Goal: Find specific page/section: Find specific page/section

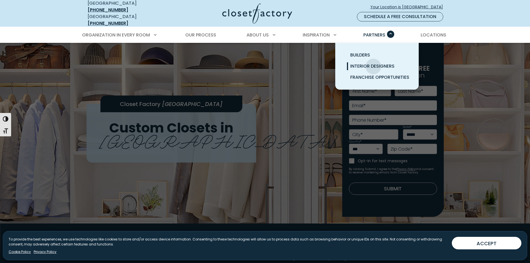
click at [373, 63] on span "Interior Designers" at bounding box center [372, 66] width 44 height 6
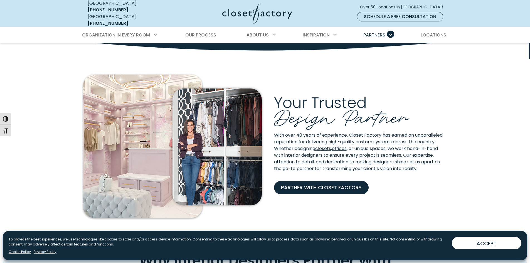
scroll to position [101, 0]
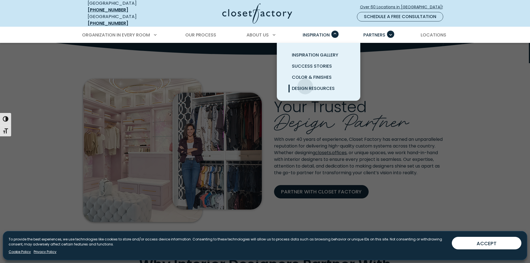
click at [305, 85] on span "Design Resources" at bounding box center [313, 88] width 43 height 6
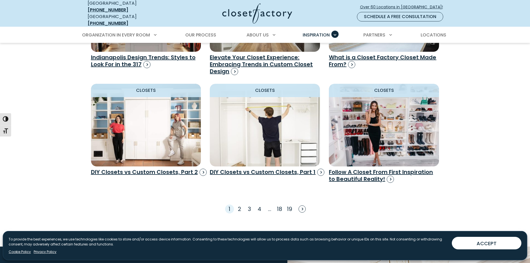
scroll to position [783, 0]
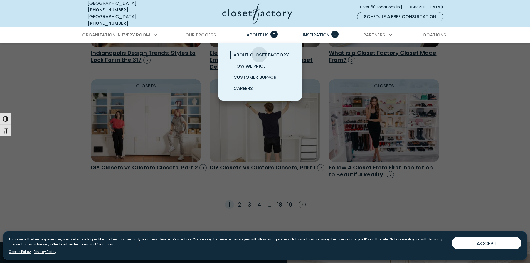
click at [259, 52] on span "About Closet Factory" at bounding box center [260, 55] width 55 height 6
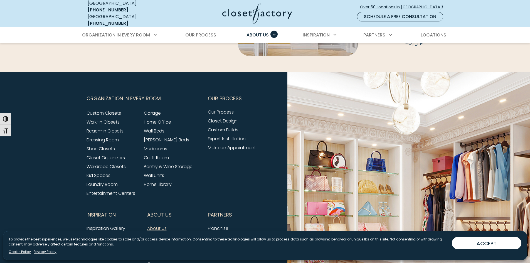
scroll to position [1415, 0]
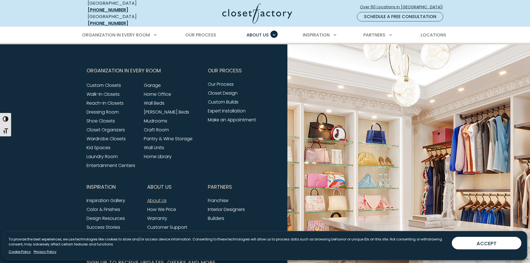
click at [163, 197] on link "About Us" at bounding box center [156, 200] width 19 height 6
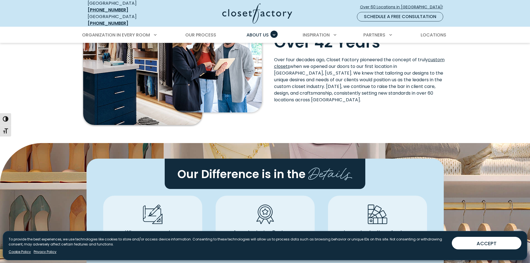
scroll to position [195, 0]
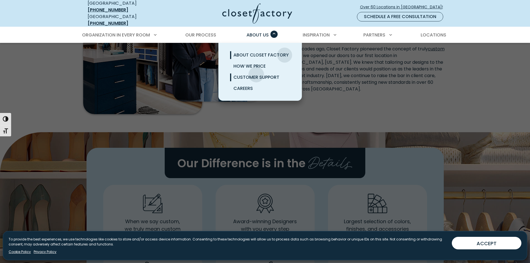
click at [256, 74] on span "Customer Support" at bounding box center [256, 77] width 46 height 6
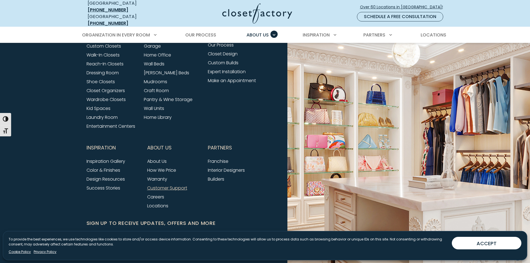
scroll to position [488, 0]
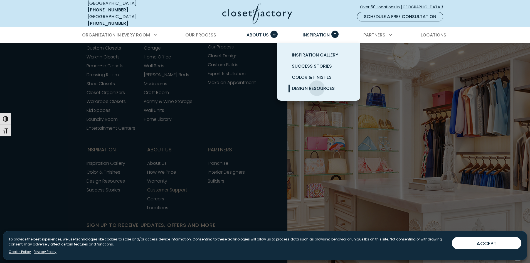
click at [317, 85] on span "Design Resources" at bounding box center [313, 88] width 43 height 6
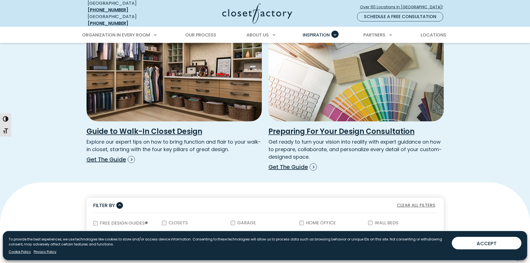
scroll to position [144, 0]
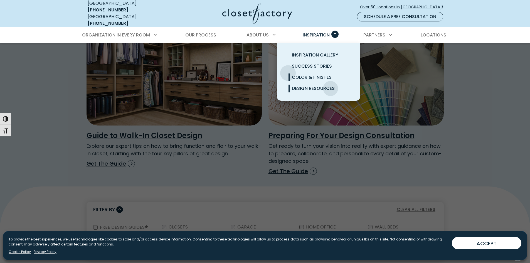
click at [288, 72] on link "Color & Finishes" at bounding box center [324, 77] width 83 height 11
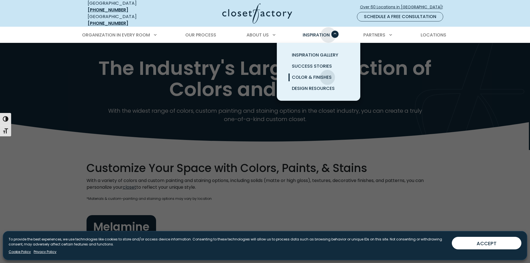
click at [331, 30] on div "Inspiration Inspiration Gallery Success Stories Color & Finishes Design Resourc…" at bounding box center [319, 35] width 40 height 16
click at [301, 63] on span "Success Stories" at bounding box center [312, 66] width 40 height 6
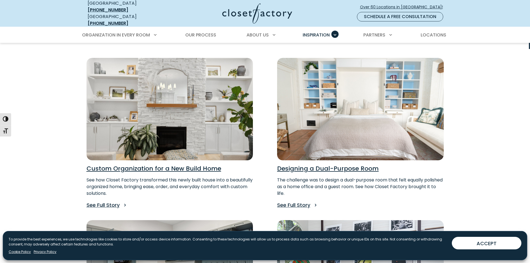
scroll to position [111, 0]
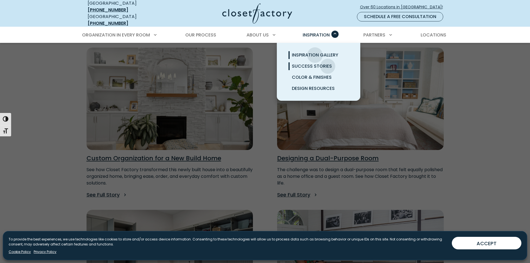
click at [315, 52] on span "Inspiration Gallery" at bounding box center [315, 55] width 46 height 6
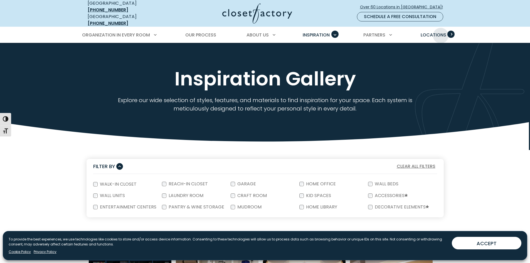
click at [440, 32] on span "Locations" at bounding box center [433, 35] width 26 height 6
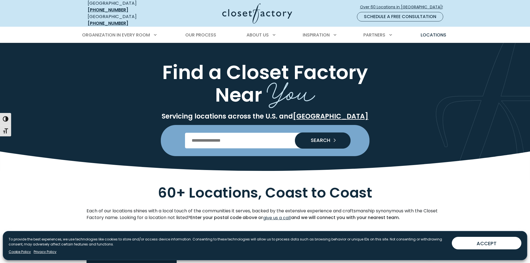
click at [274, 134] on input "Enter Postal Code" at bounding box center [265, 141] width 160 height 16
type input "*****"
click at [323, 138] on span "SEARCH" at bounding box center [318, 140] width 24 height 5
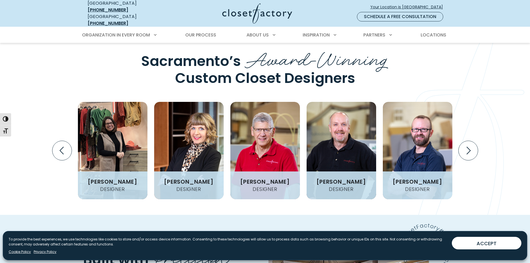
scroll to position [719, 0]
